Goal: Task Accomplishment & Management: Use online tool/utility

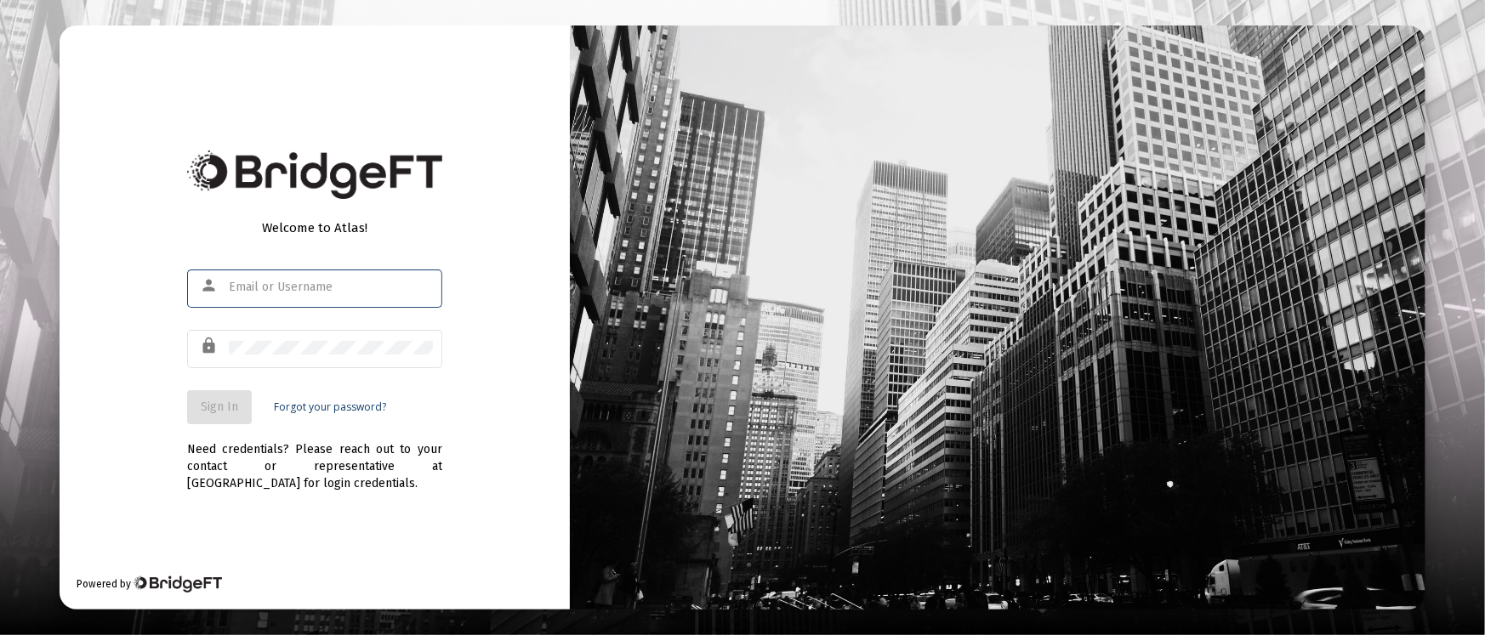
type input "[PERSON_NAME][EMAIL_ADDRESS][DOMAIN_NAME]"
click at [213, 396] on button "Sign In" at bounding box center [219, 407] width 65 height 34
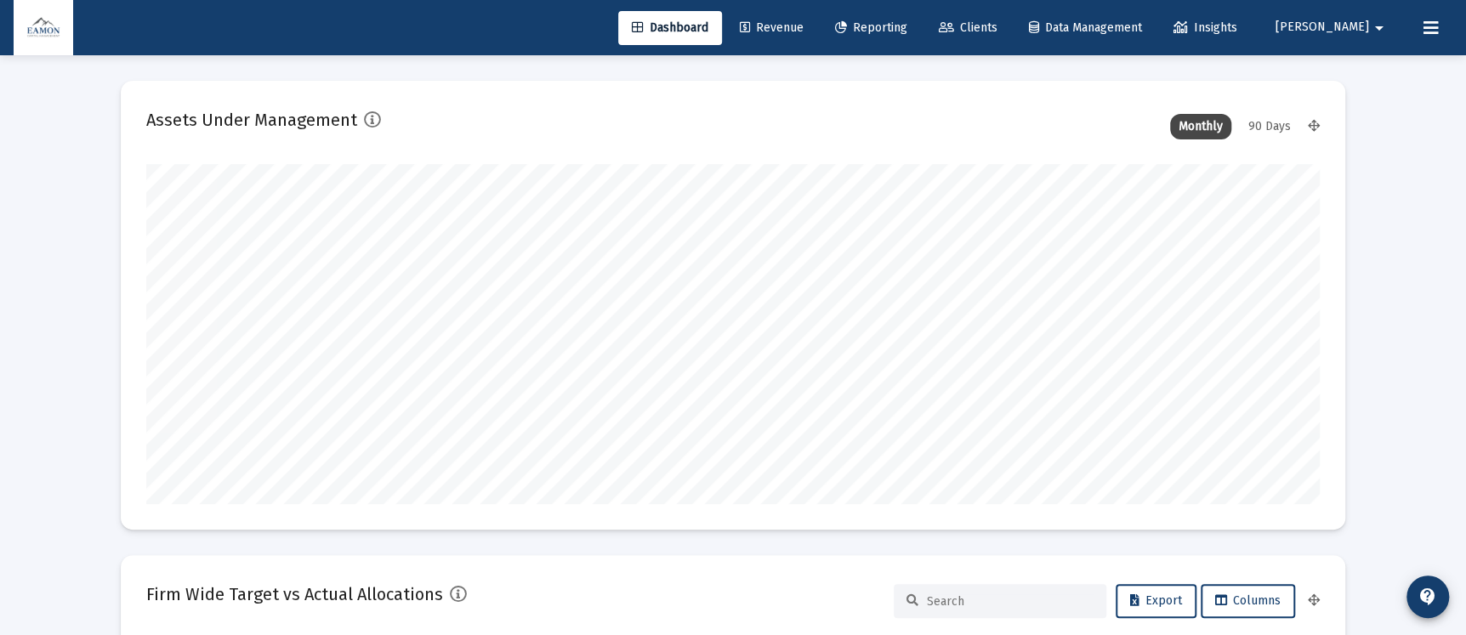
type input "[DATE]"
click at [237, 634] on html "Dashboard Revenue Reporting Clients Data Management Insights [PERSON_NAME] Inte…" at bounding box center [733, 317] width 1466 height 635
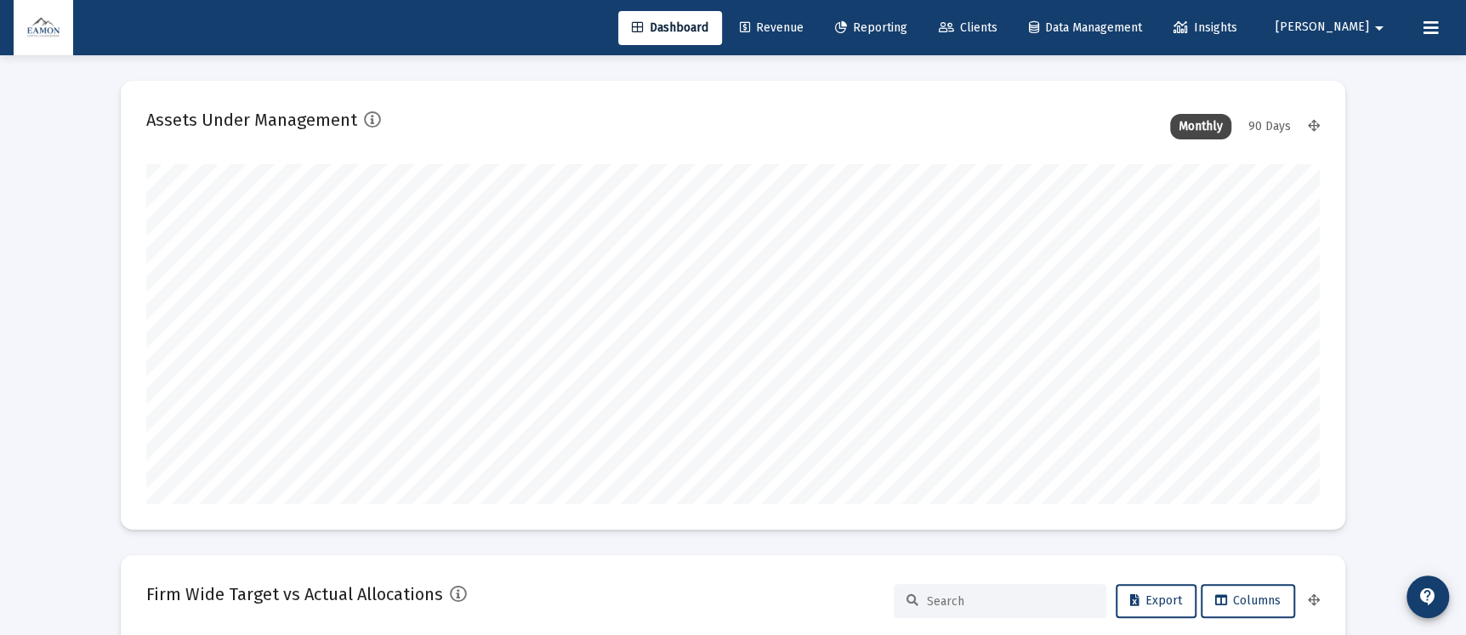
click at [921, 22] on link "Reporting" at bounding box center [872, 28] width 100 height 34
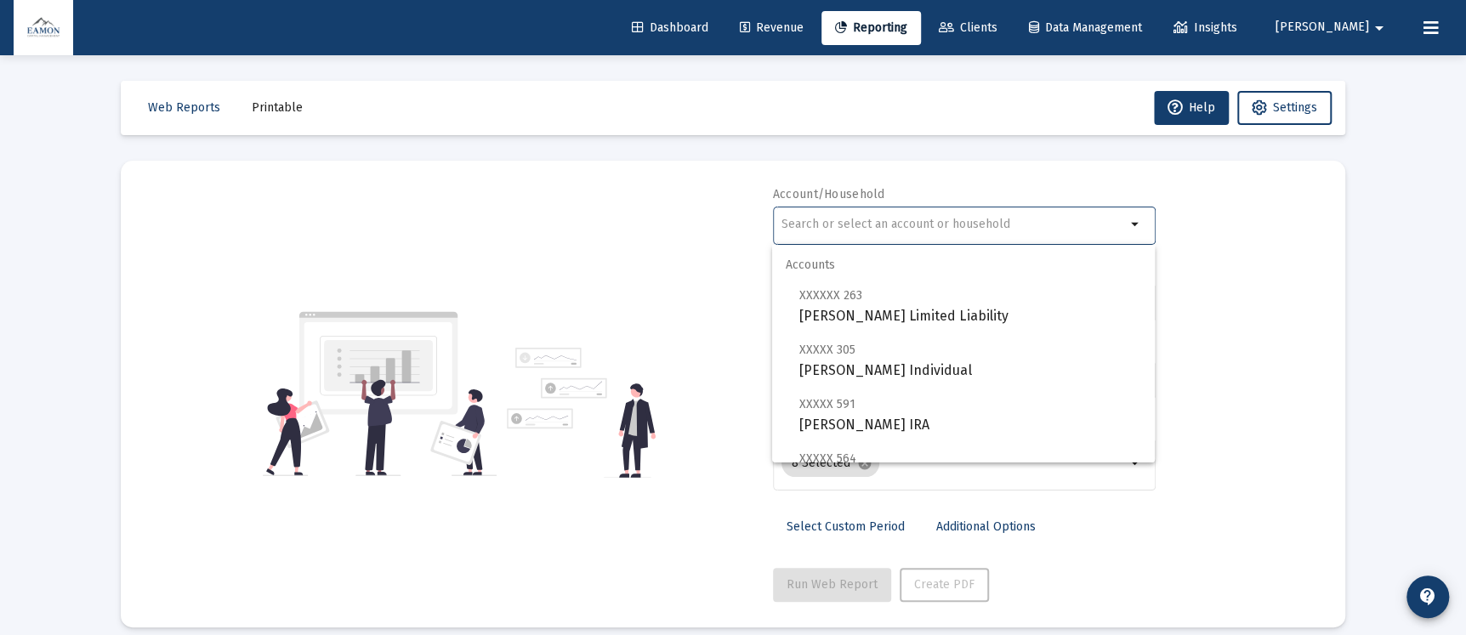
click at [1000, 220] on input "text" at bounding box center [954, 225] width 344 height 14
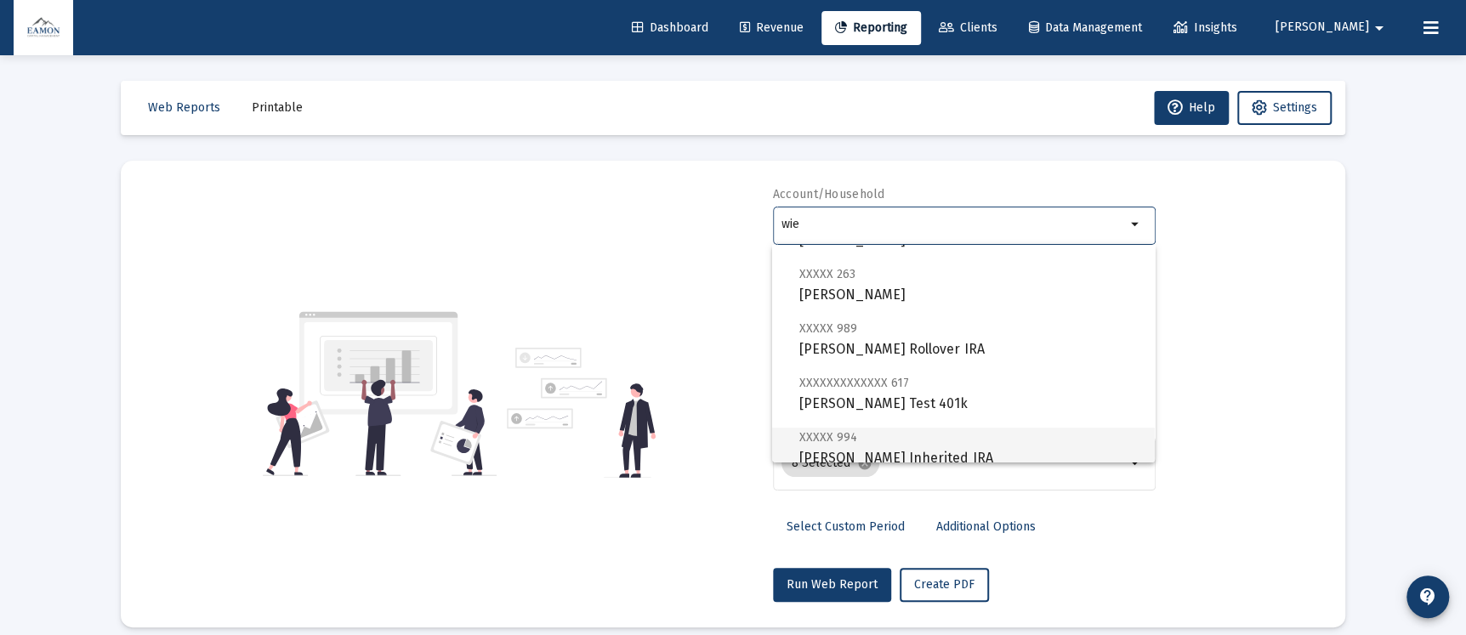
scroll to position [421, 0]
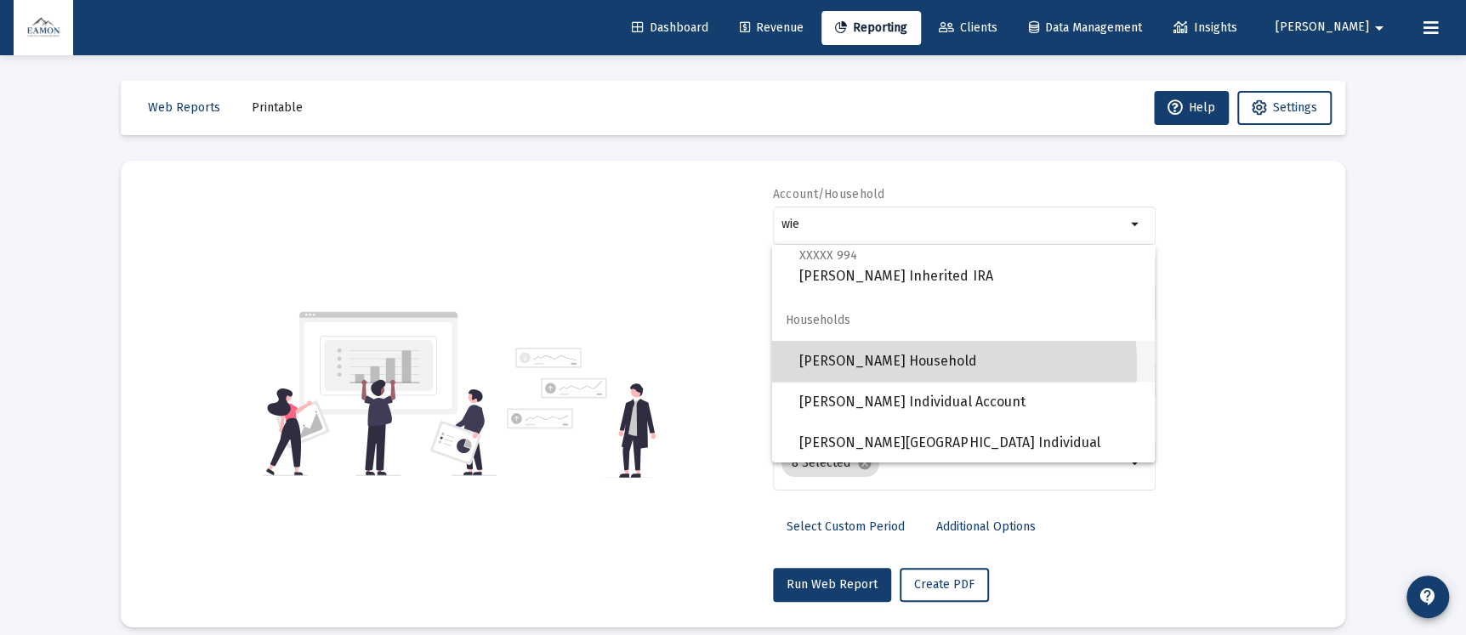
click at [868, 366] on span "[PERSON_NAME] Household" at bounding box center [970, 361] width 342 height 41
type input "[PERSON_NAME] Household"
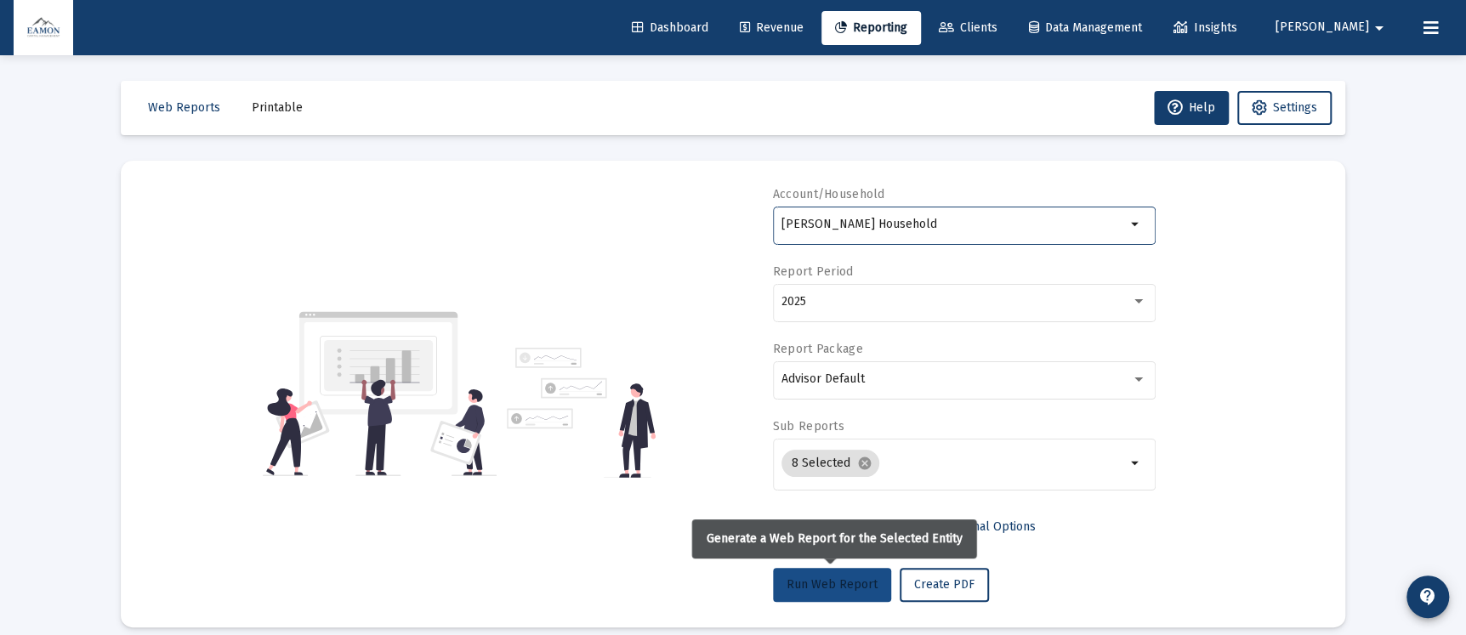
click at [836, 583] on span "Run Web Report" at bounding box center [832, 584] width 91 height 14
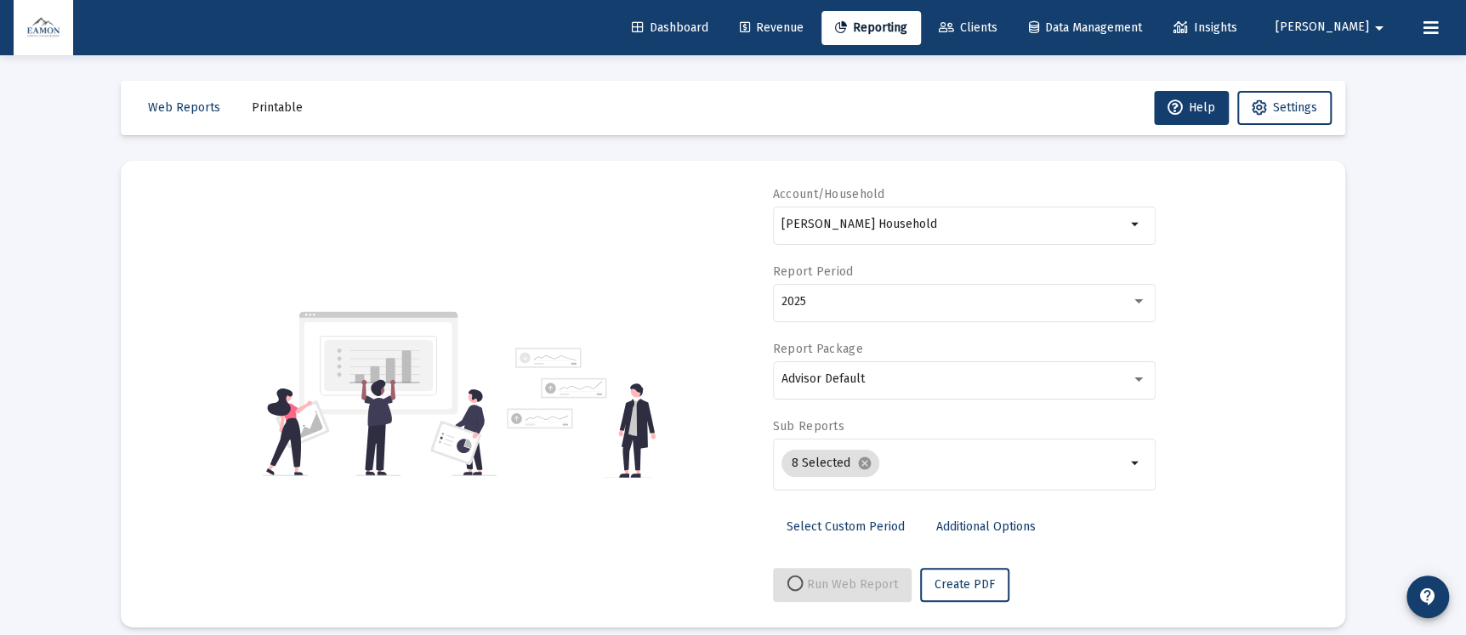
select select "View all"
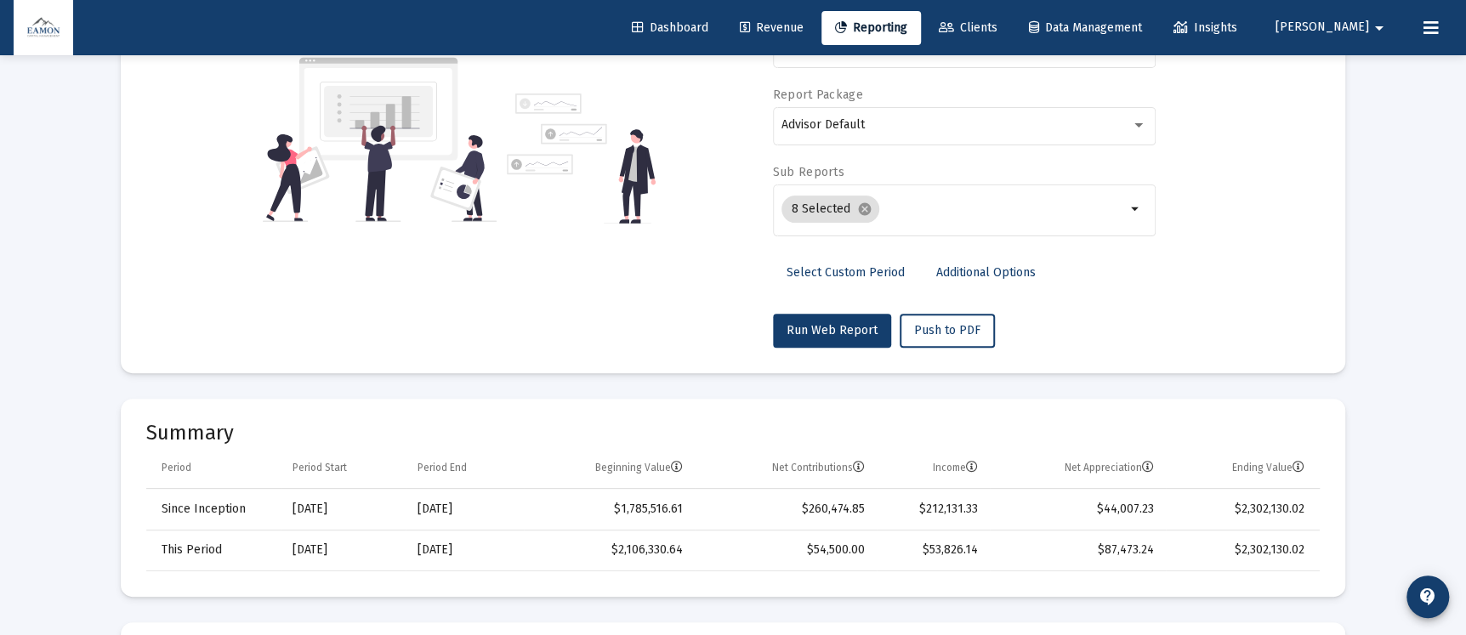
scroll to position [0, 0]
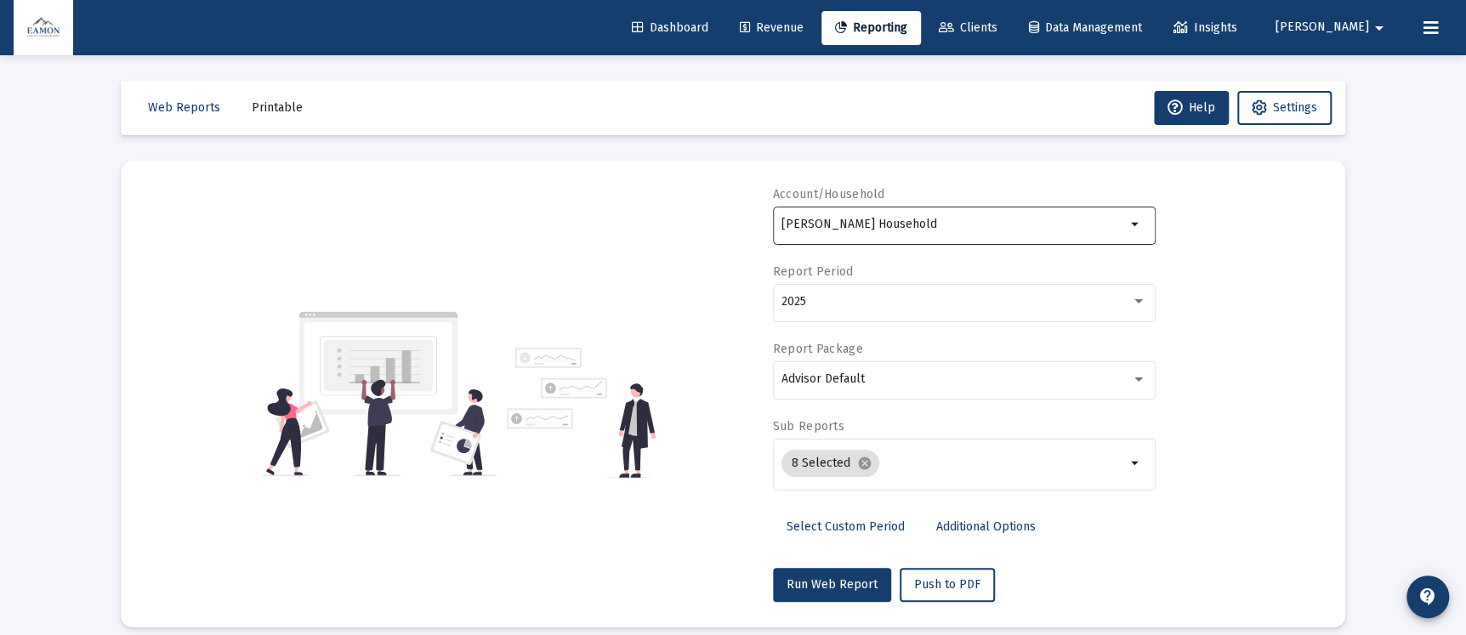
click at [880, 215] on div "[PERSON_NAME] Household" at bounding box center [954, 224] width 344 height 42
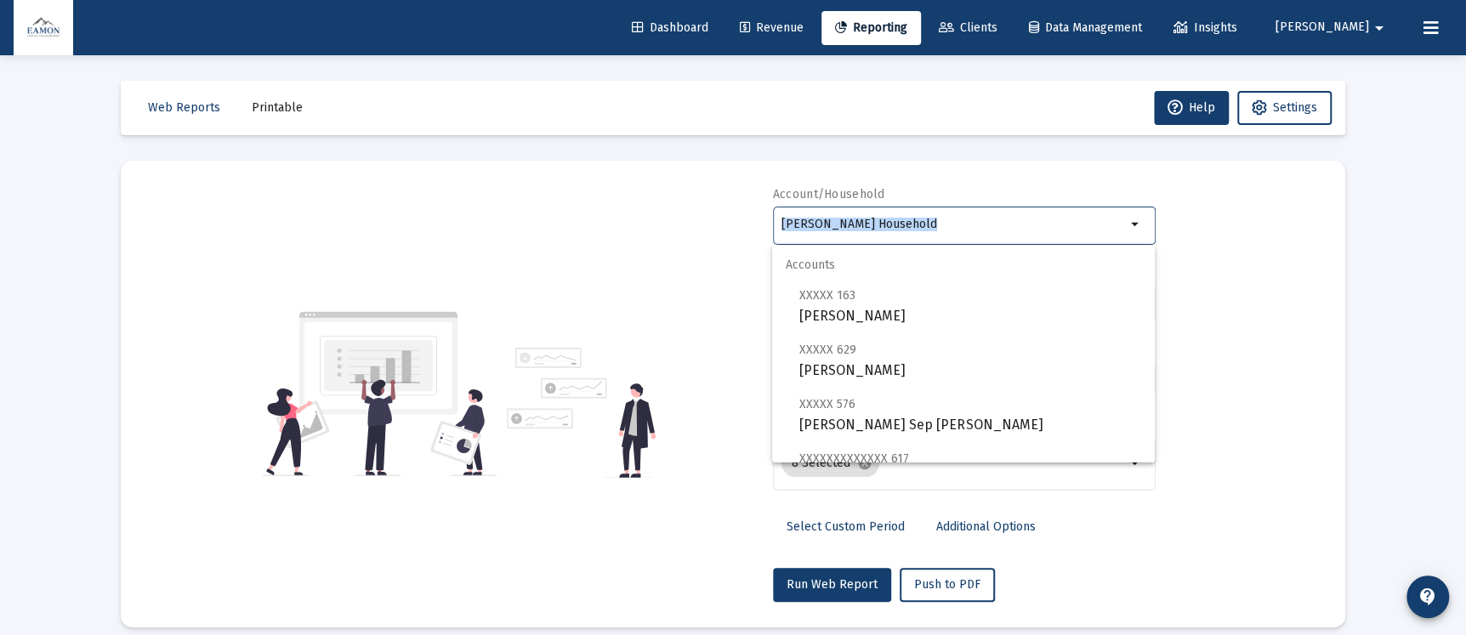
click at [880, 215] on div "[PERSON_NAME] Household" at bounding box center [954, 224] width 344 height 42
drag, startPoint x: 904, startPoint y: 225, endPoint x: 774, endPoint y: 225, distance: 130.1
click at [774, 225] on div "[PERSON_NAME] Household arrow_drop_down" at bounding box center [964, 224] width 383 height 42
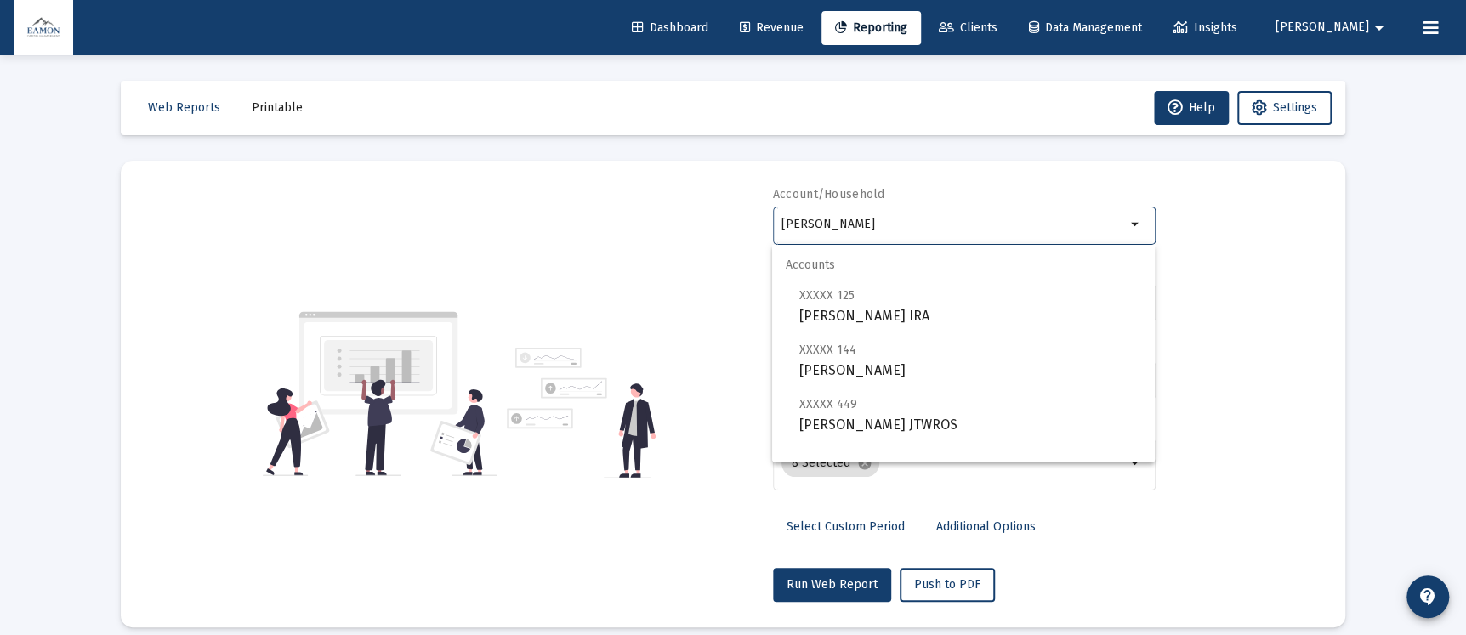
scroll to position [67, 0]
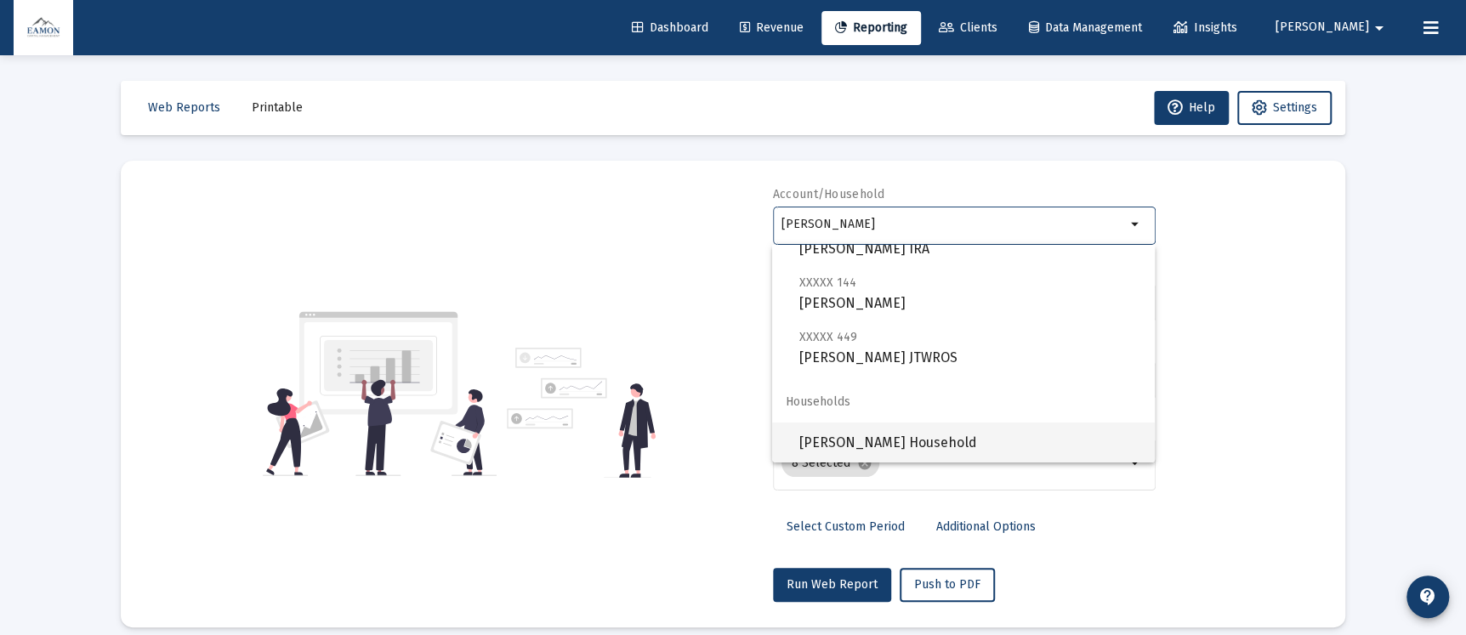
click at [845, 442] on span "[PERSON_NAME] Household" at bounding box center [970, 443] width 342 height 41
type input "[PERSON_NAME] Household"
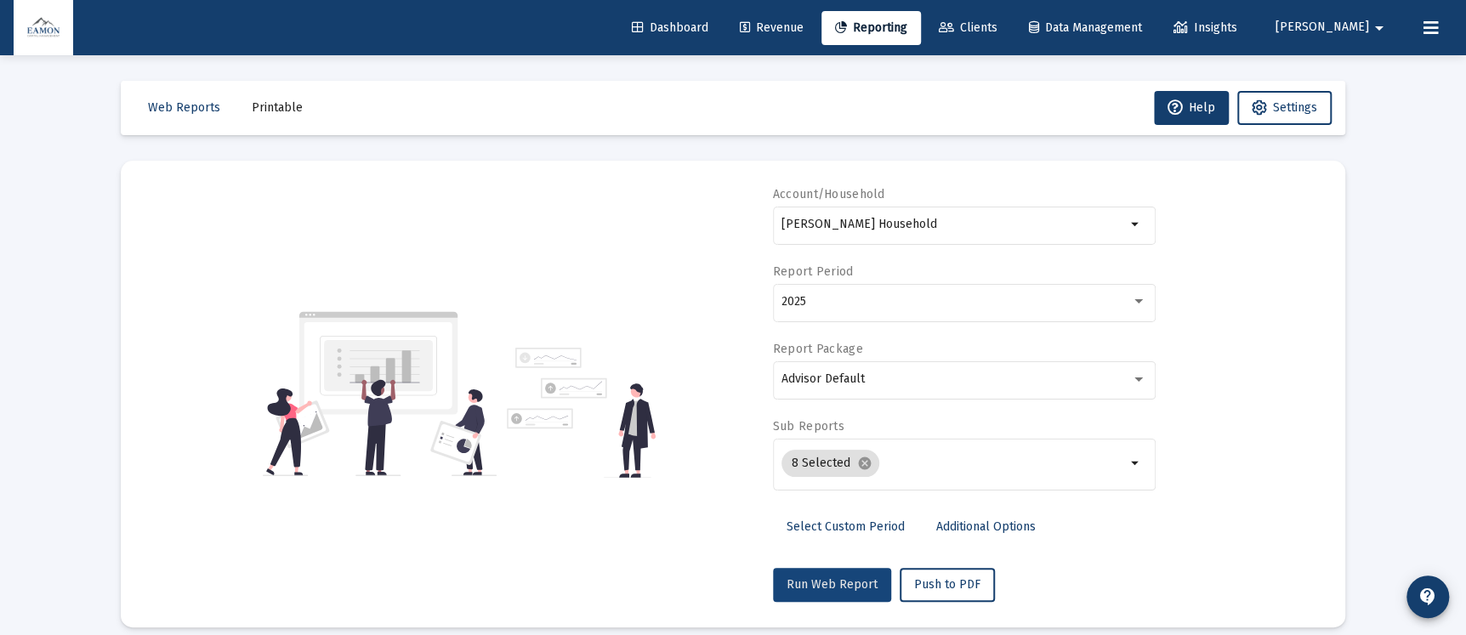
click at [833, 580] on span "Run Web Report" at bounding box center [832, 584] width 91 height 14
select select "View all"
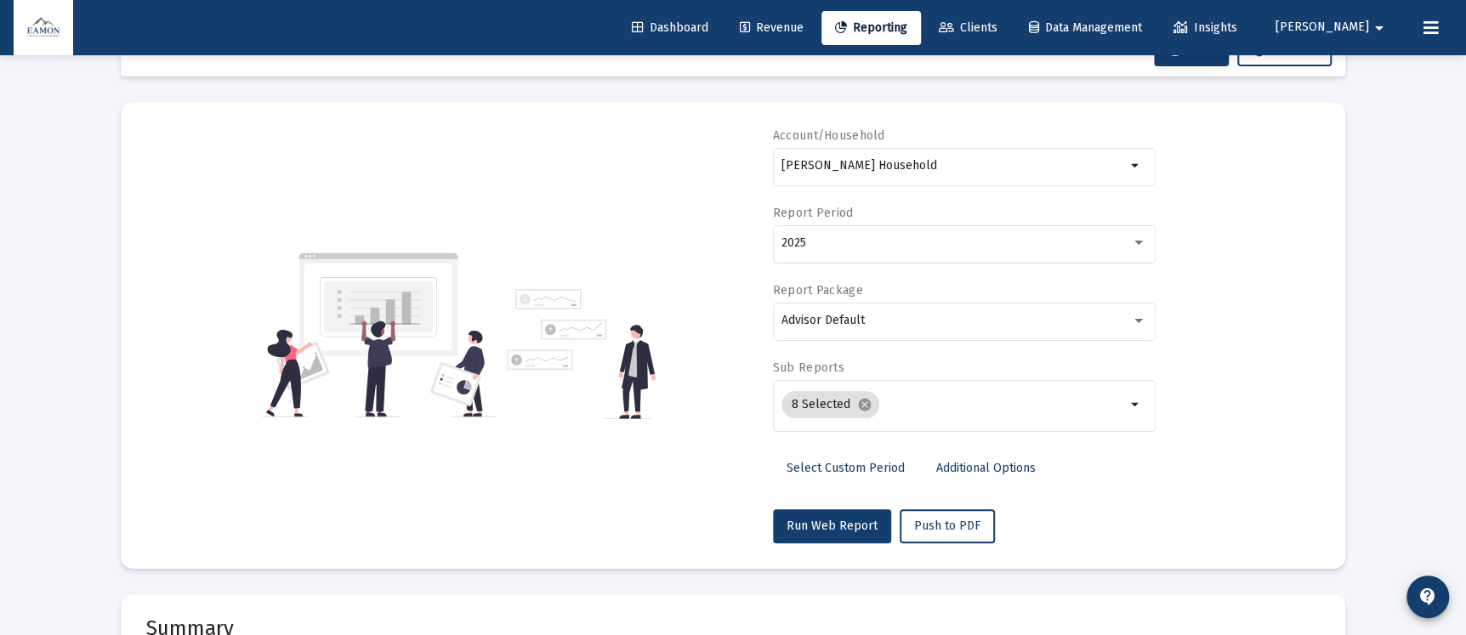
scroll to position [0, 0]
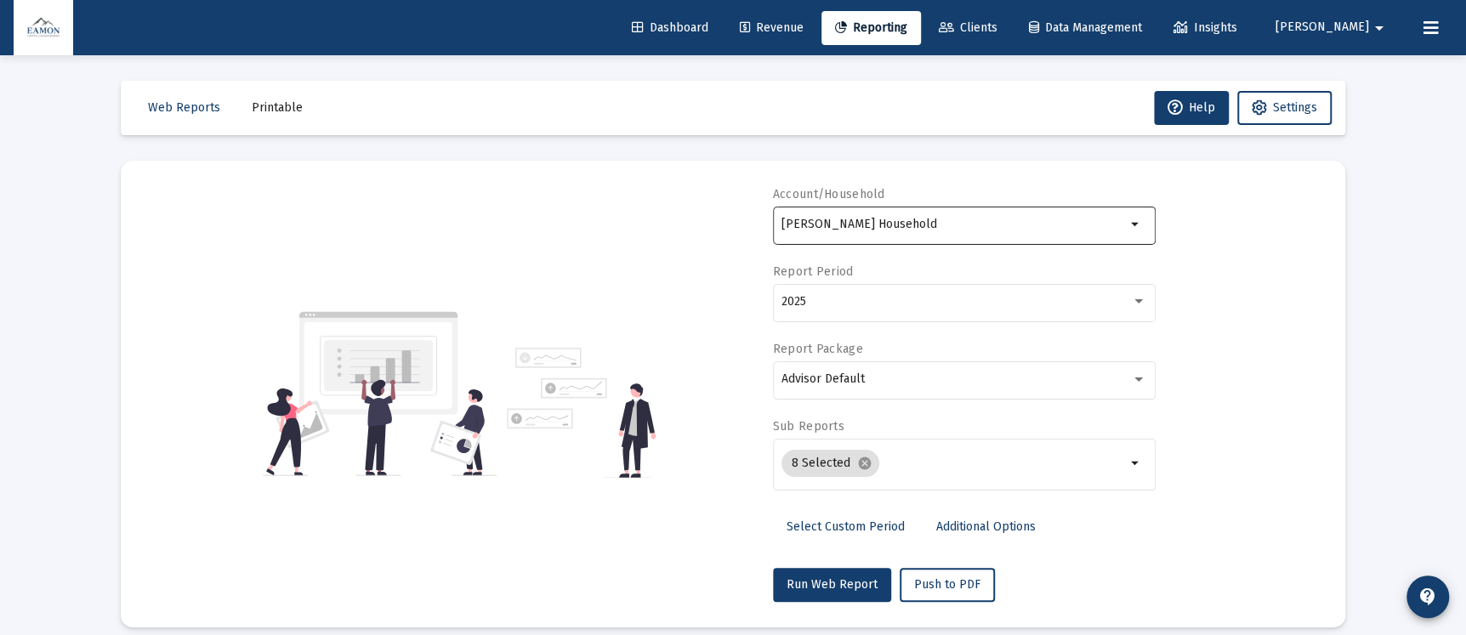
click at [883, 218] on input "[PERSON_NAME] Household" at bounding box center [954, 225] width 344 height 14
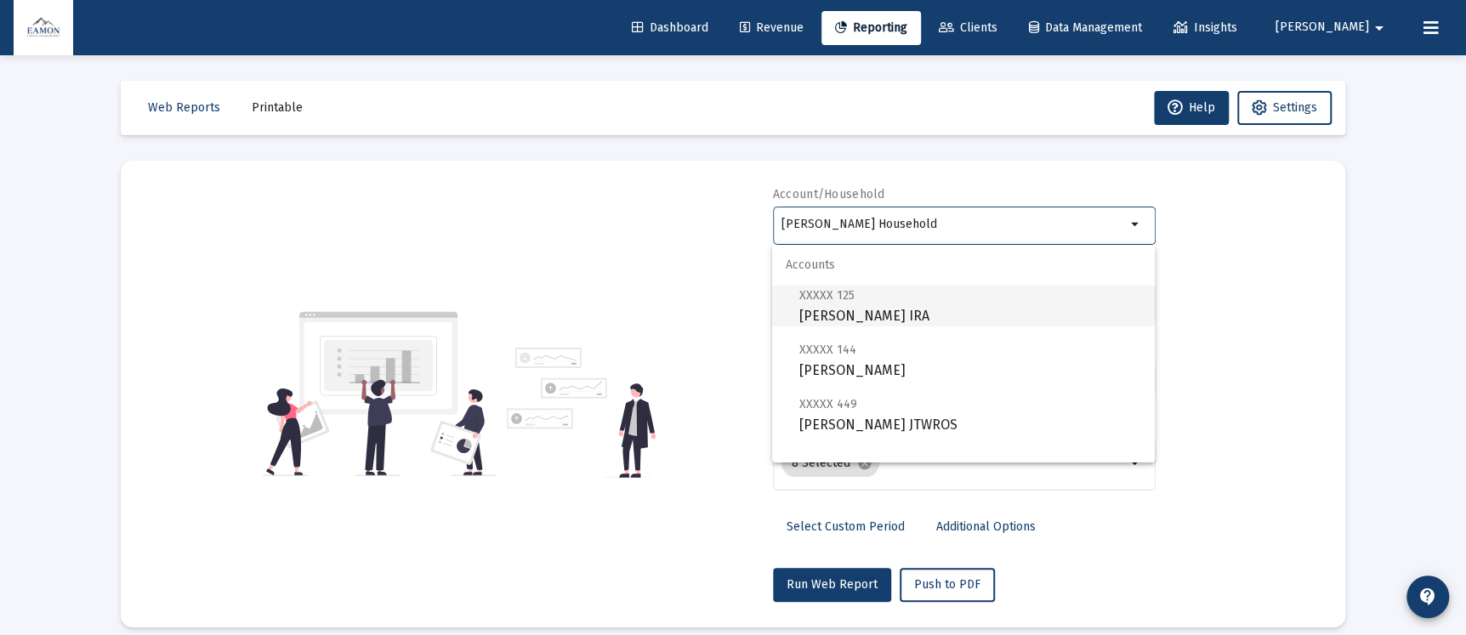
click at [889, 311] on span "XXXXX 125 [PERSON_NAME] IRA" at bounding box center [970, 306] width 342 height 42
type input "[PERSON_NAME] IRA"
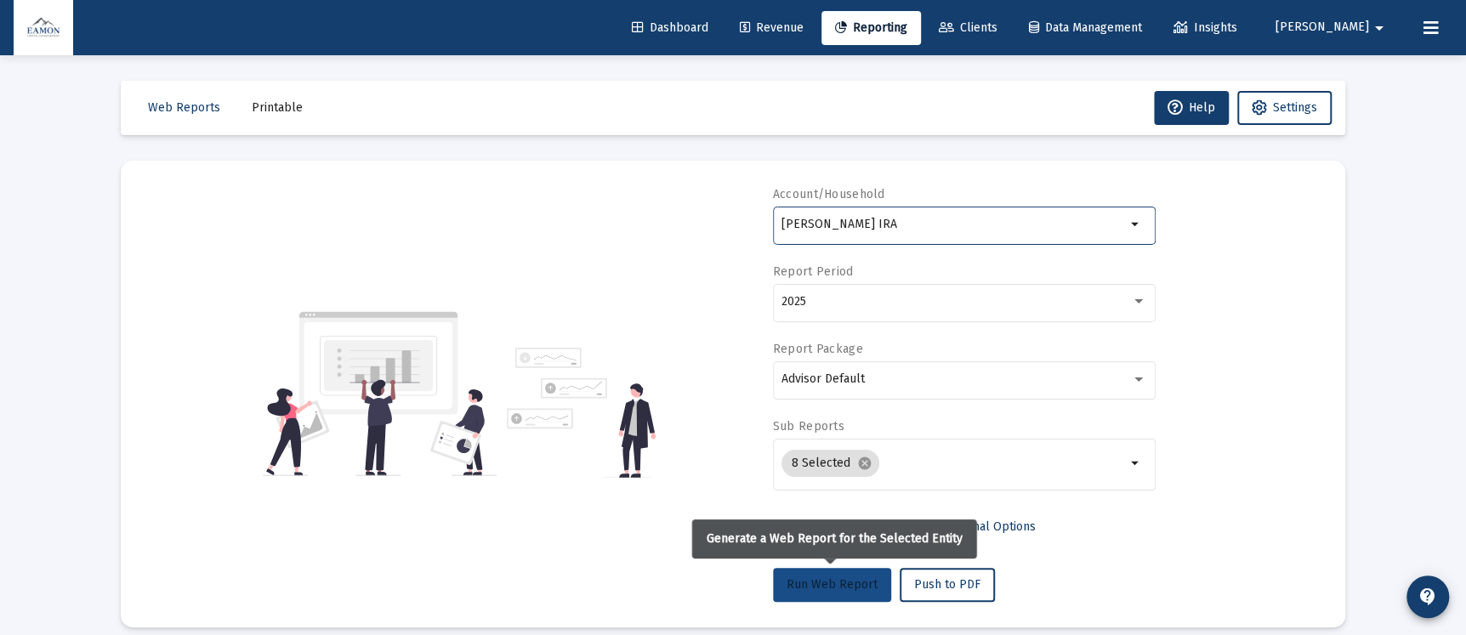
click at [809, 585] on span "Run Web Report" at bounding box center [832, 584] width 91 height 14
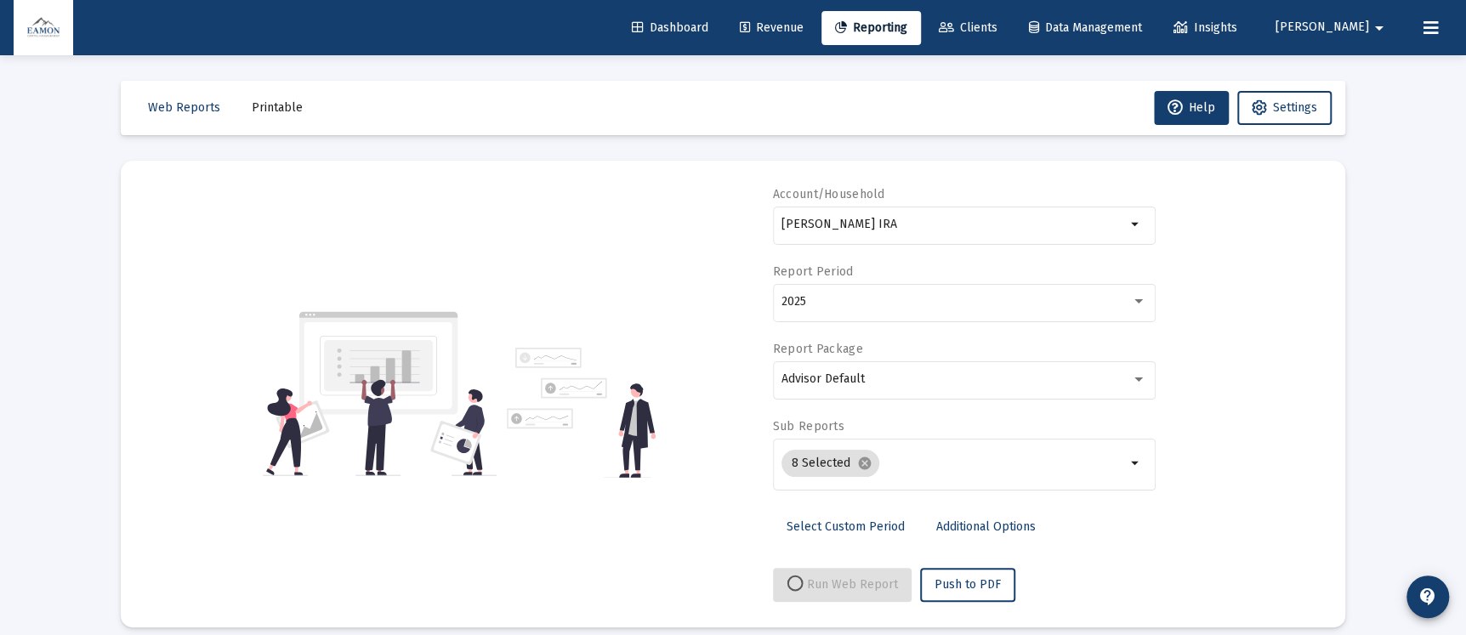
select select "View all"
click at [926, 211] on div "[PERSON_NAME] IRA" at bounding box center [954, 224] width 344 height 42
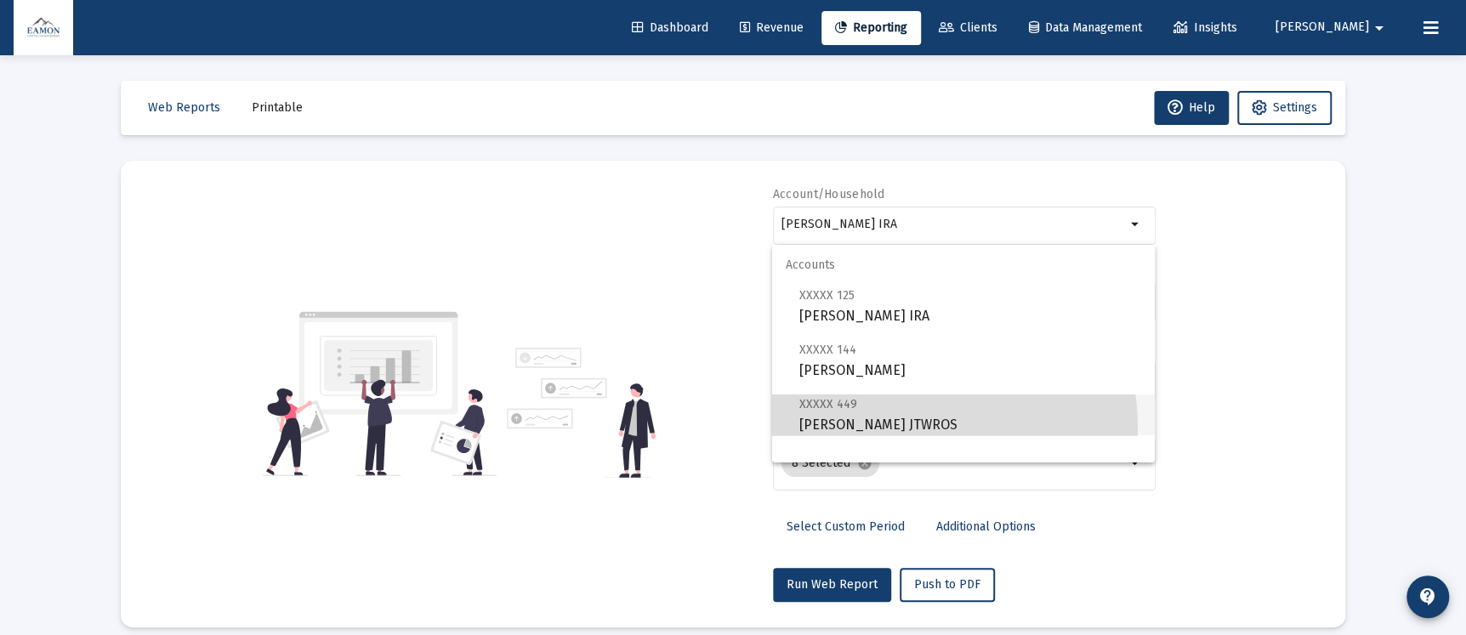
click at [867, 429] on span "XXXXX 449 [PERSON_NAME] JTWROS" at bounding box center [970, 415] width 342 height 42
type input "[PERSON_NAME] JTWROS"
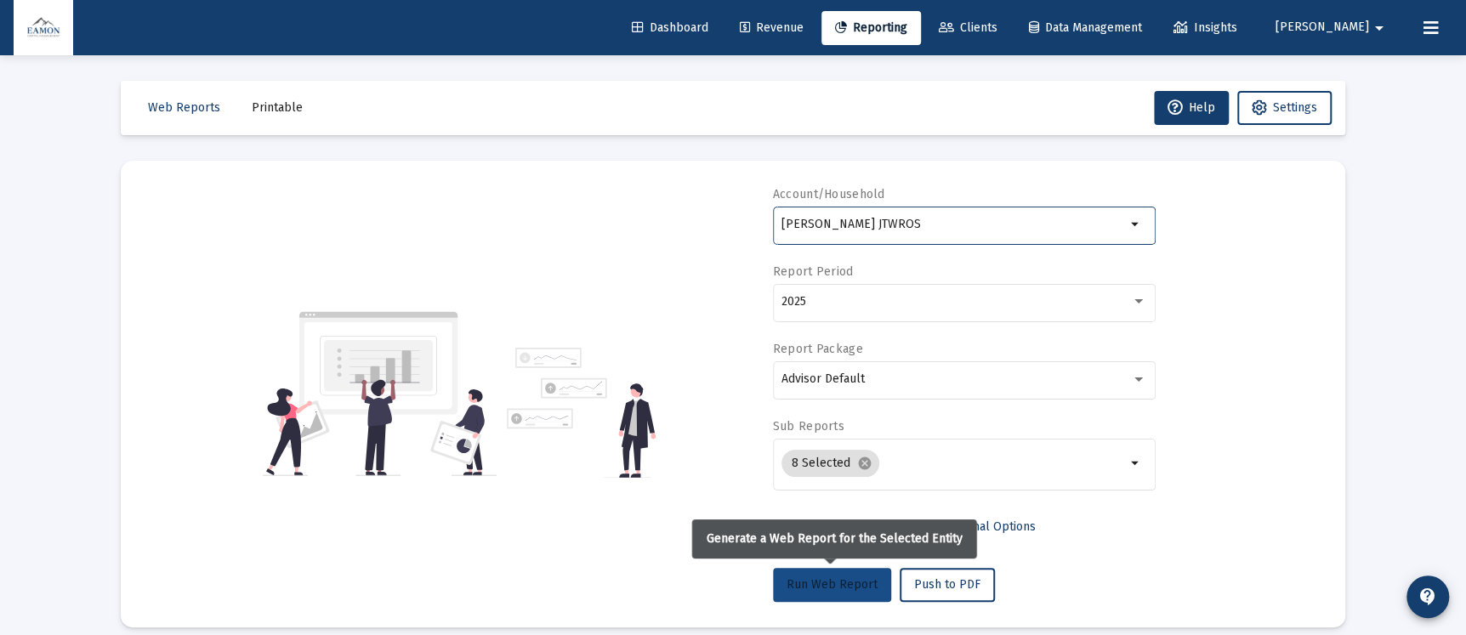
click at [816, 581] on span "Run Web Report" at bounding box center [832, 584] width 91 height 14
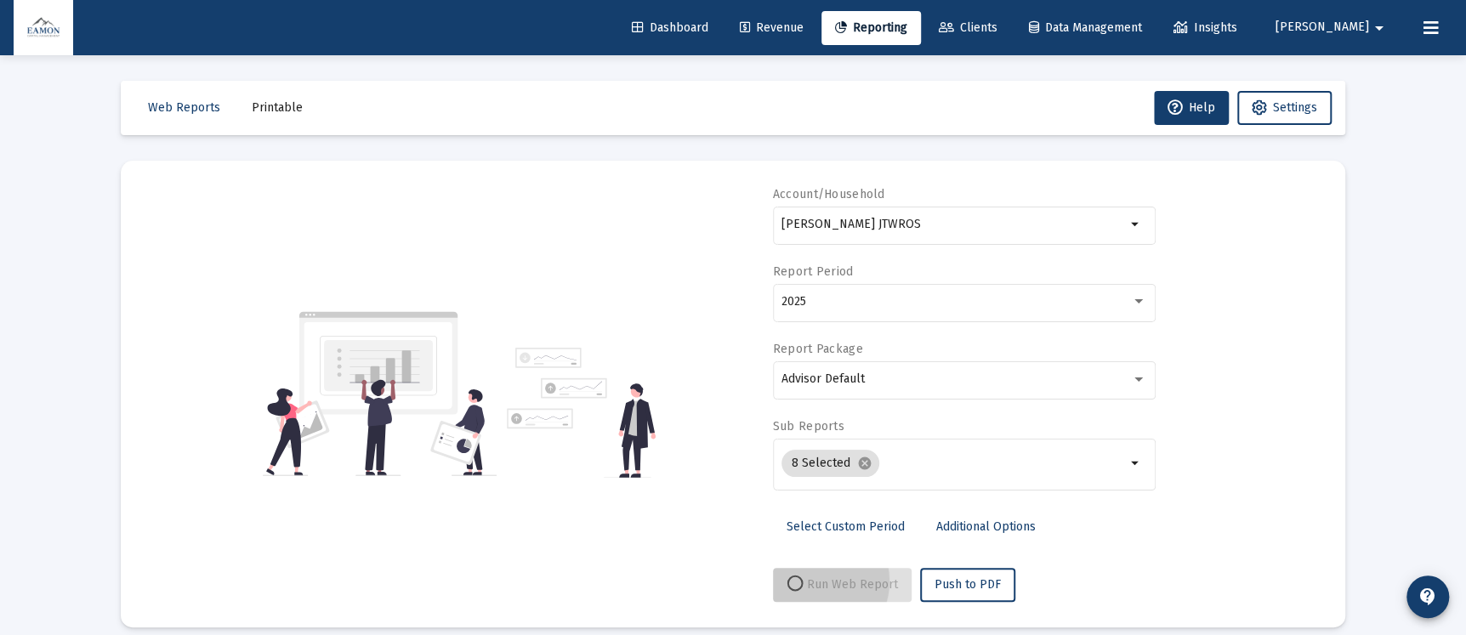
select select "View all"
click at [987, 223] on input "[PERSON_NAME] JTWROS" at bounding box center [954, 225] width 344 height 14
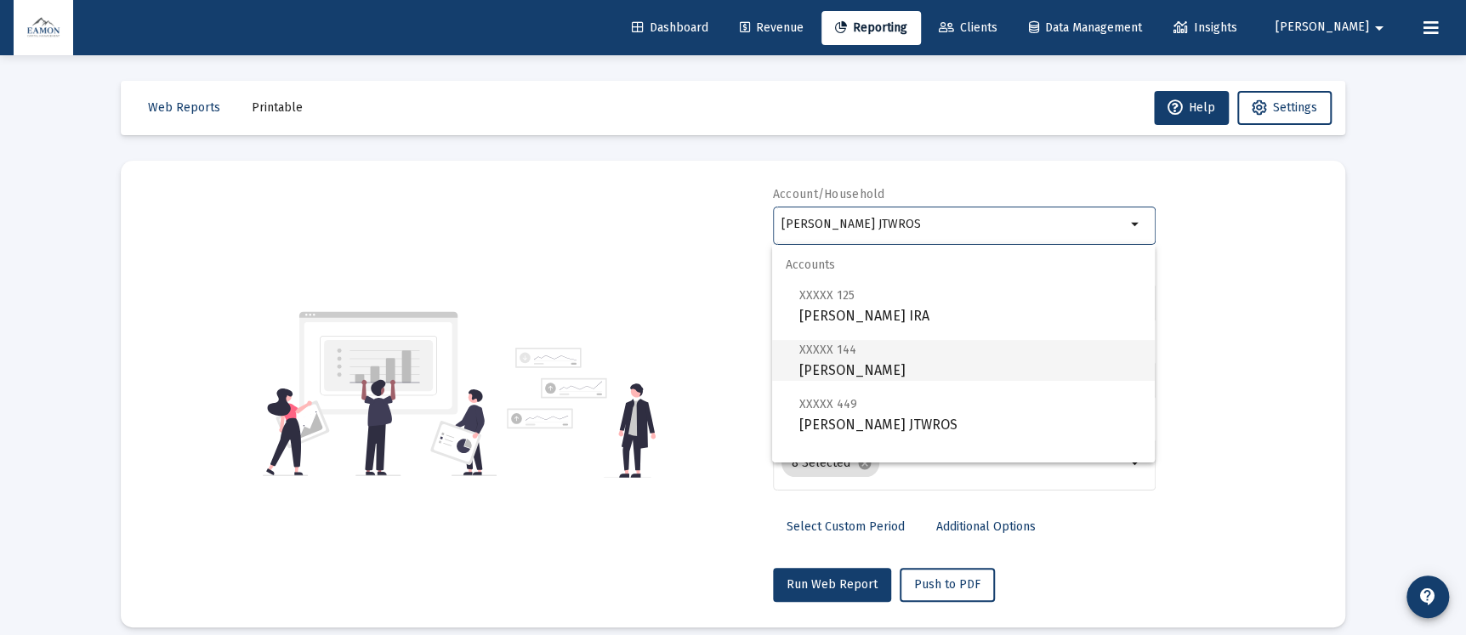
click at [892, 360] on span "XXXXX 144 [PERSON_NAME]" at bounding box center [970, 360] width 342 height 42
type input "[PERSON_NAME]"
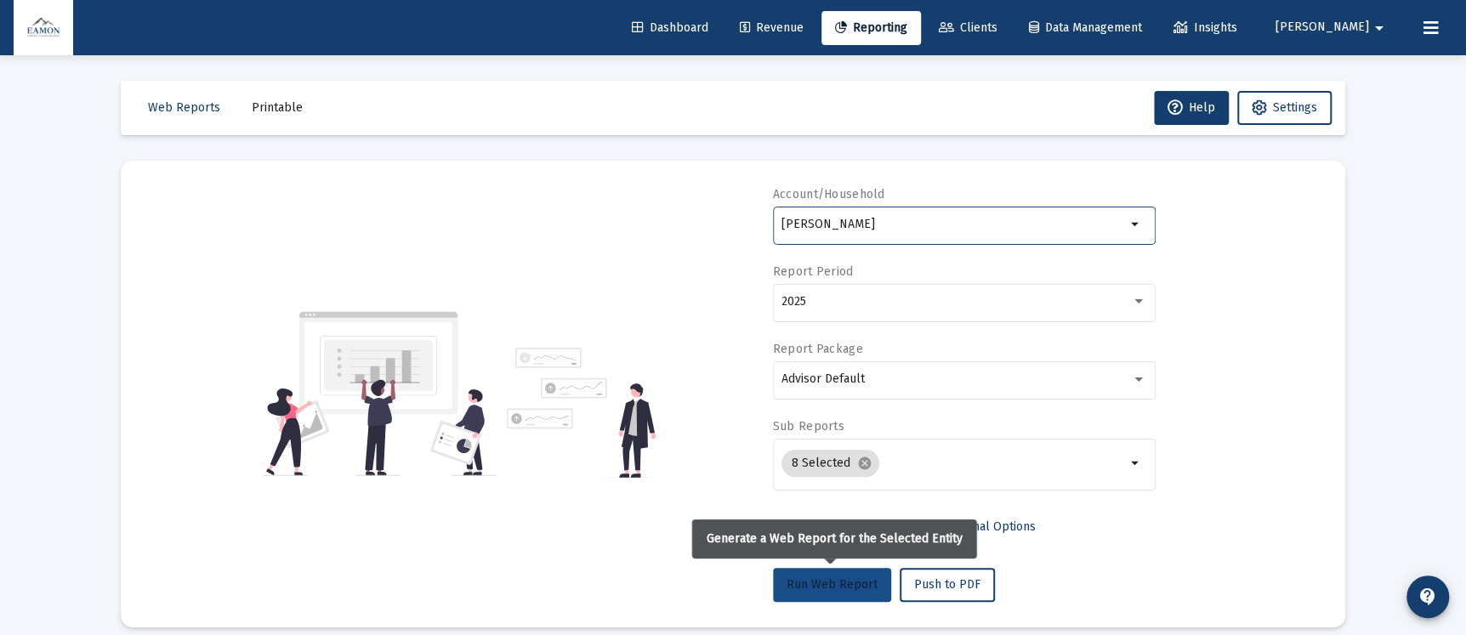
click at [852, 589] on span "Run Web Report" at bounding box center [832, 584] width 91 height 14
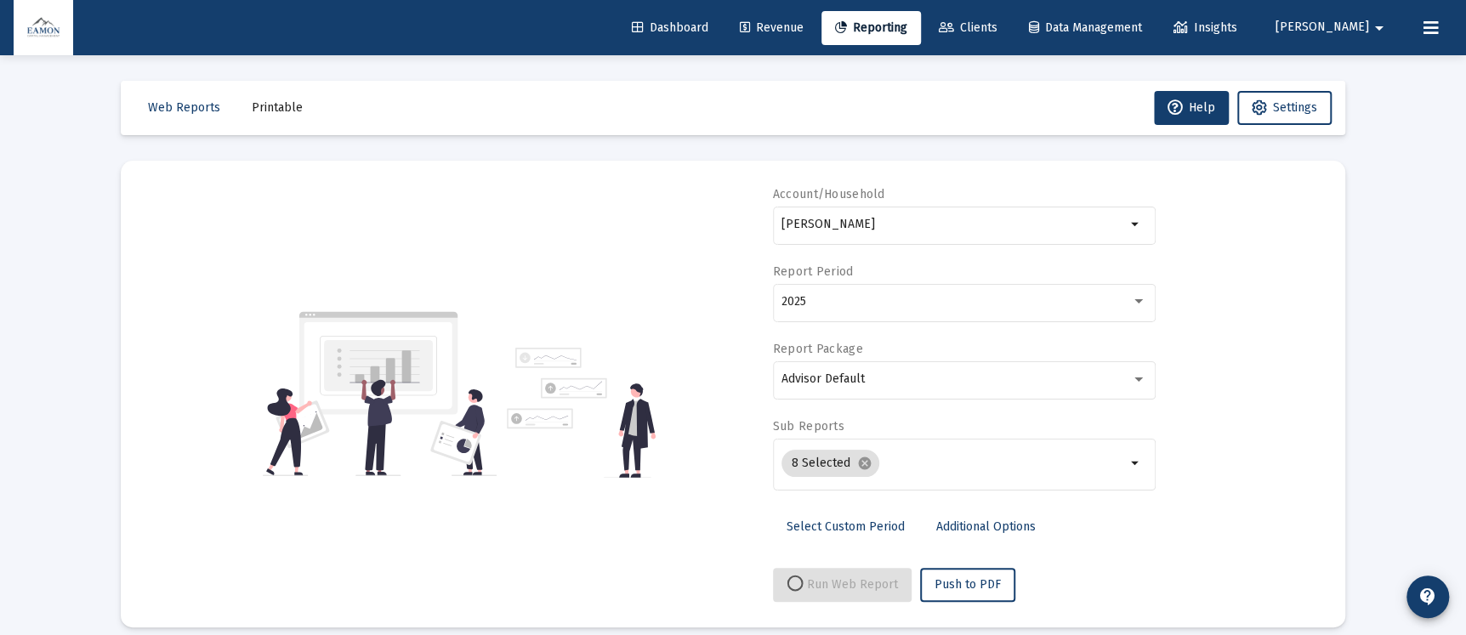
select select "View all"
click at [866, 208] on div "[PERSON_NAME]" at bounding box center [954, 224] width 344 height 42
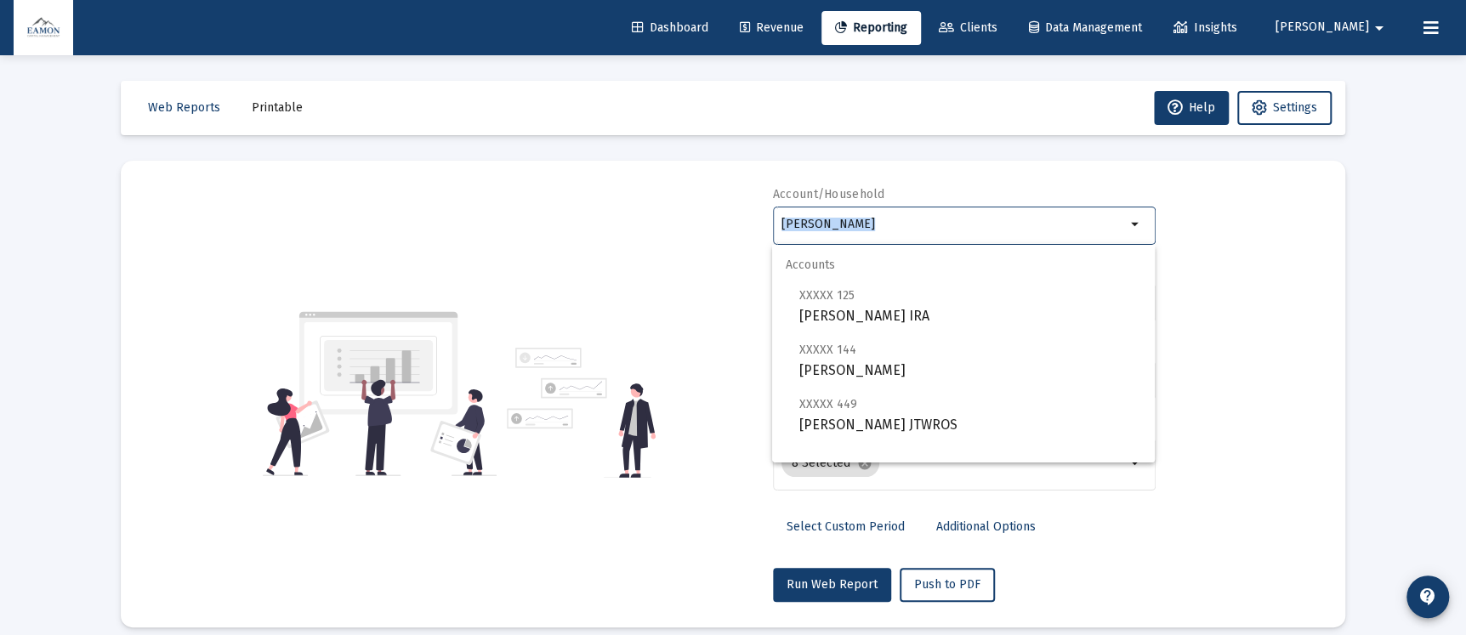
click at [866, 208] on div "[PERSON_NAME]" at bounding box center [954, 224] width 344 height 42
click at [884, 219] on input "[PERSON_NAME]" at bounding box center [954, 225] width 344 height 14
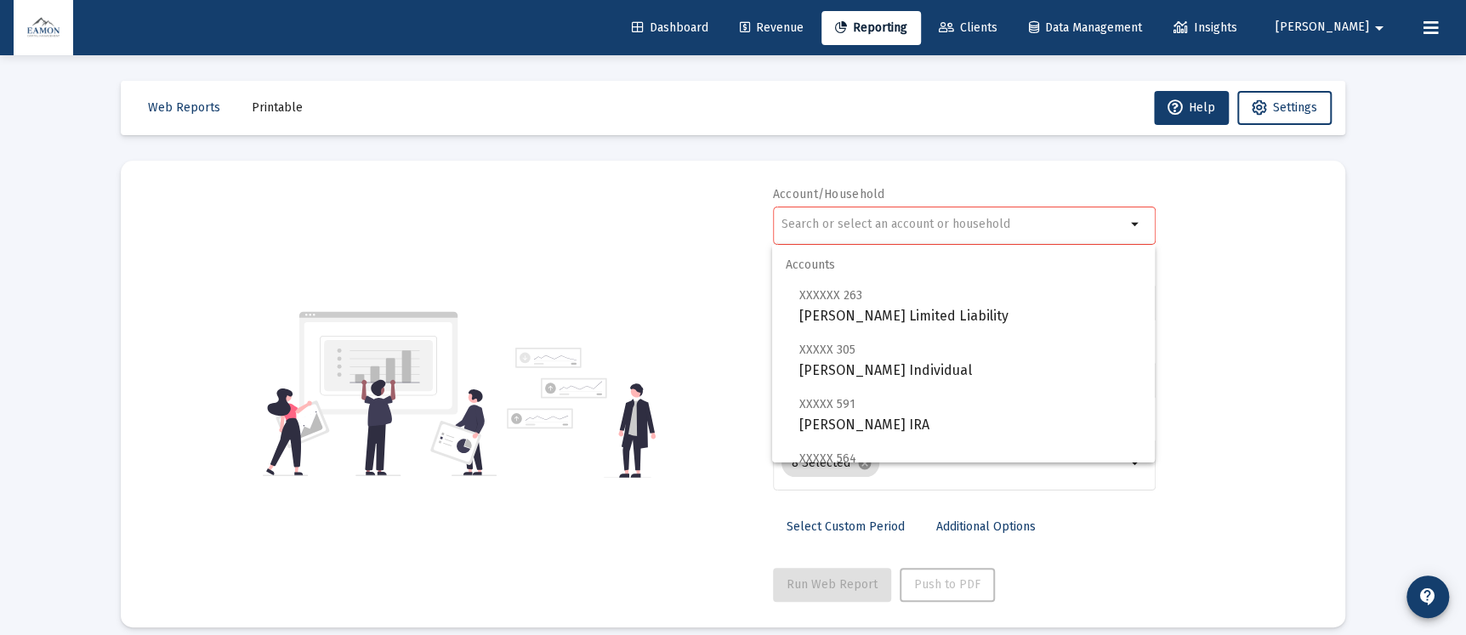
click at [654, 209] on div "Account/Household arrow_drop_down Report Period 2025 Report Package Advisor Def…" at bounding box center [733, 394] width 1174 height 416
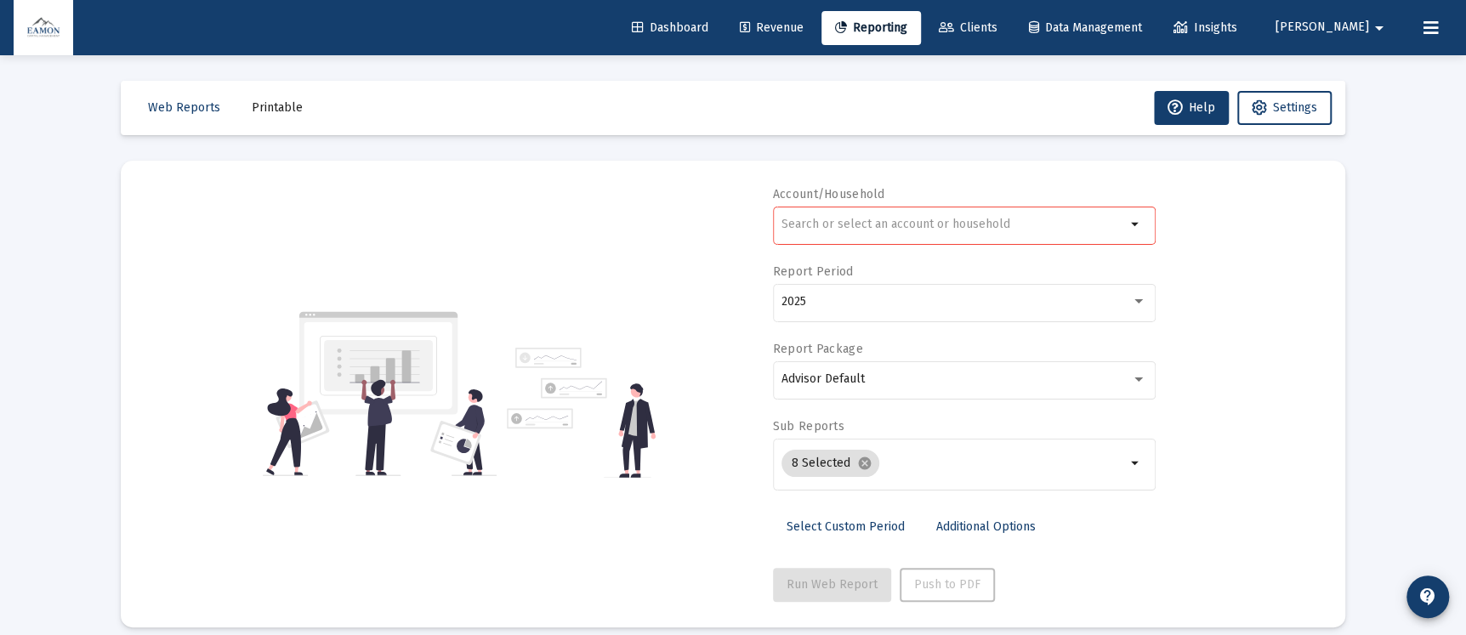
click at [1219, 418] on div "Account/Household arrow_drop_down Report Period 2025 Report Package Advisor Def…" at bounding box center [733, 394] width 1174 height 416
